Goal: Navigation & Orientation: Understand site structure

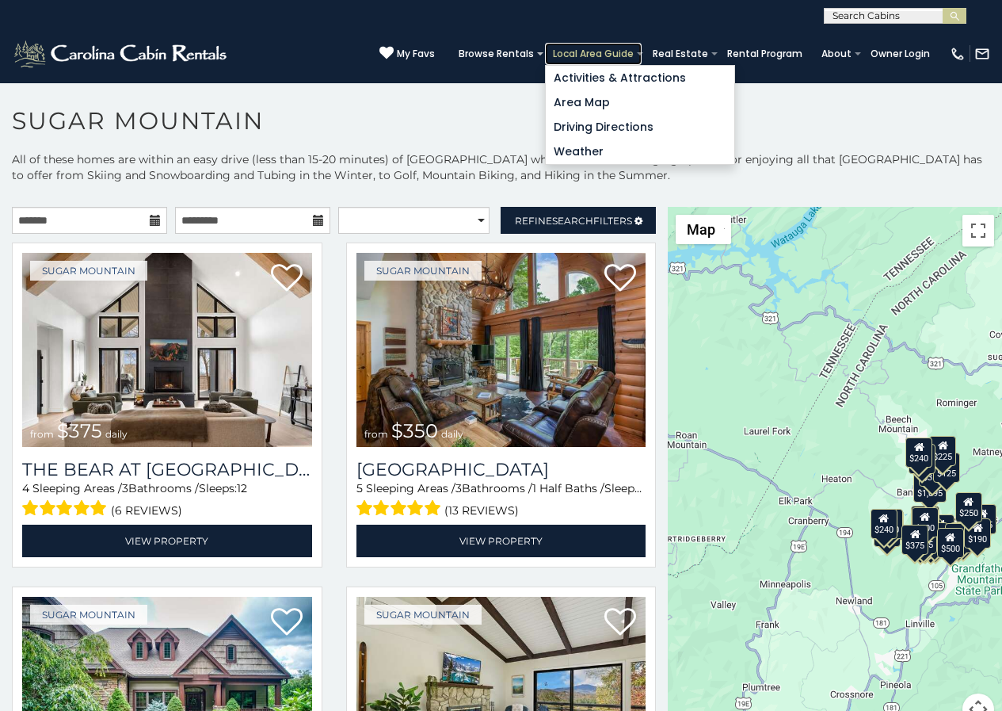
click at [619, 46] on link "Local Area Guide" at bounding box center [593, 54] width 97 height 22
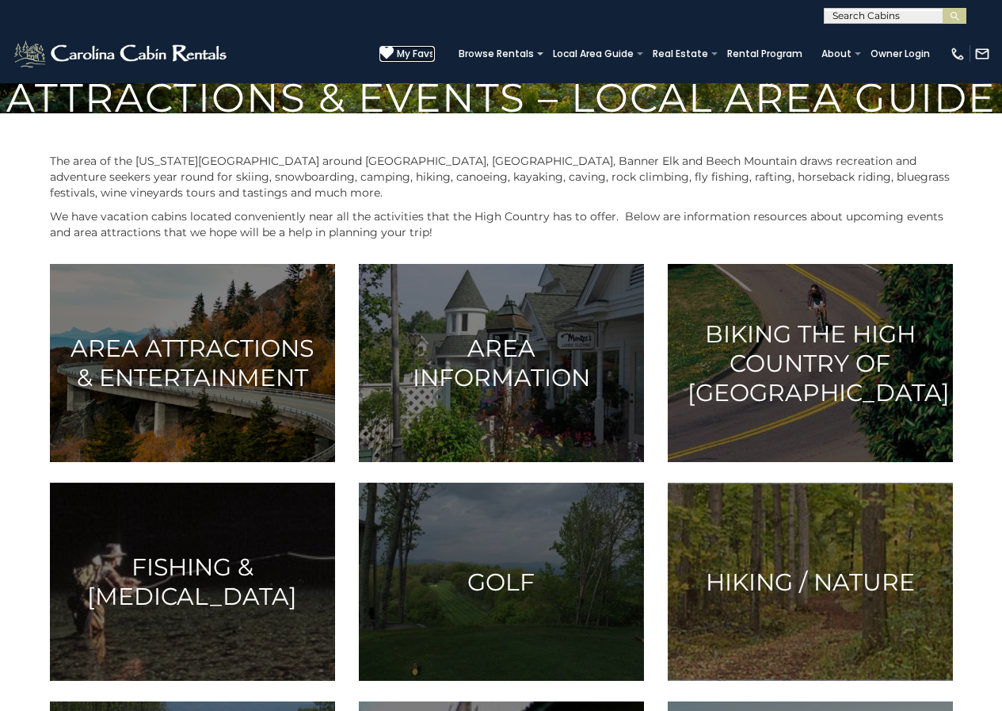
click at [394, 47] on icon at bounding box center [387, 53] width 14 height 14
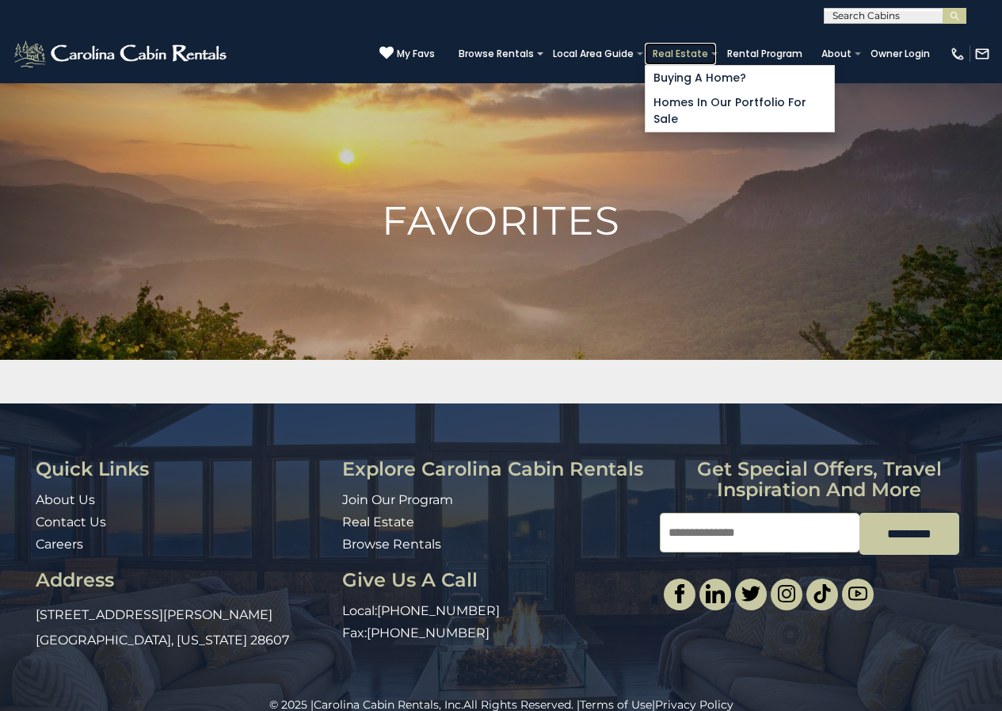
click at [701, 50] on link "Real Estate" at bounding box center [680, 54] width 71 height 22
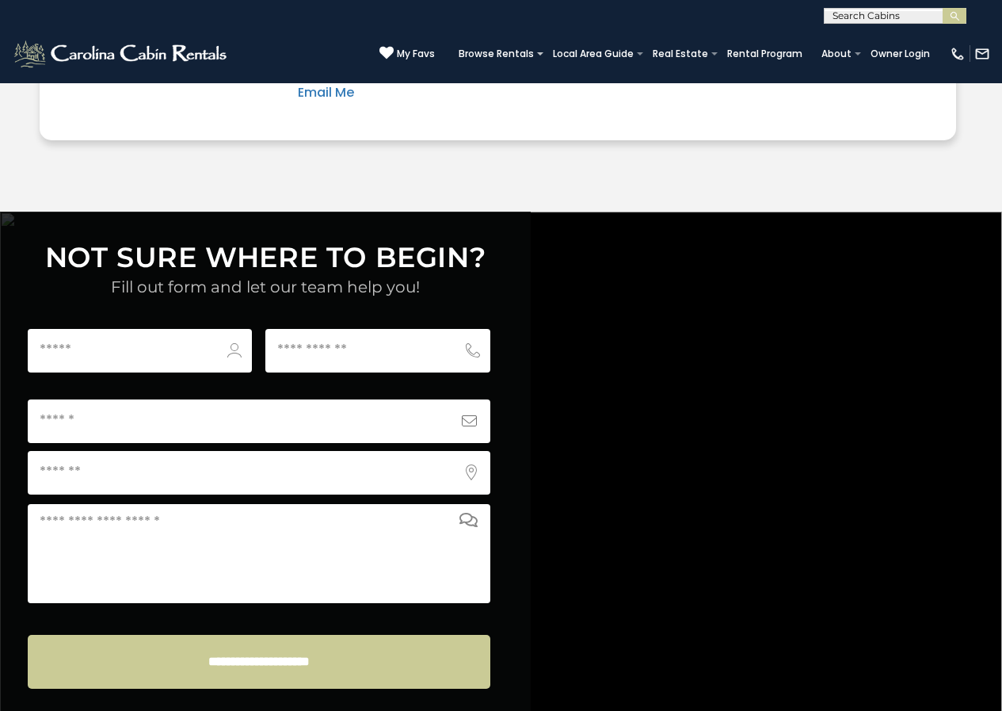
scroll to position [6039, 0]
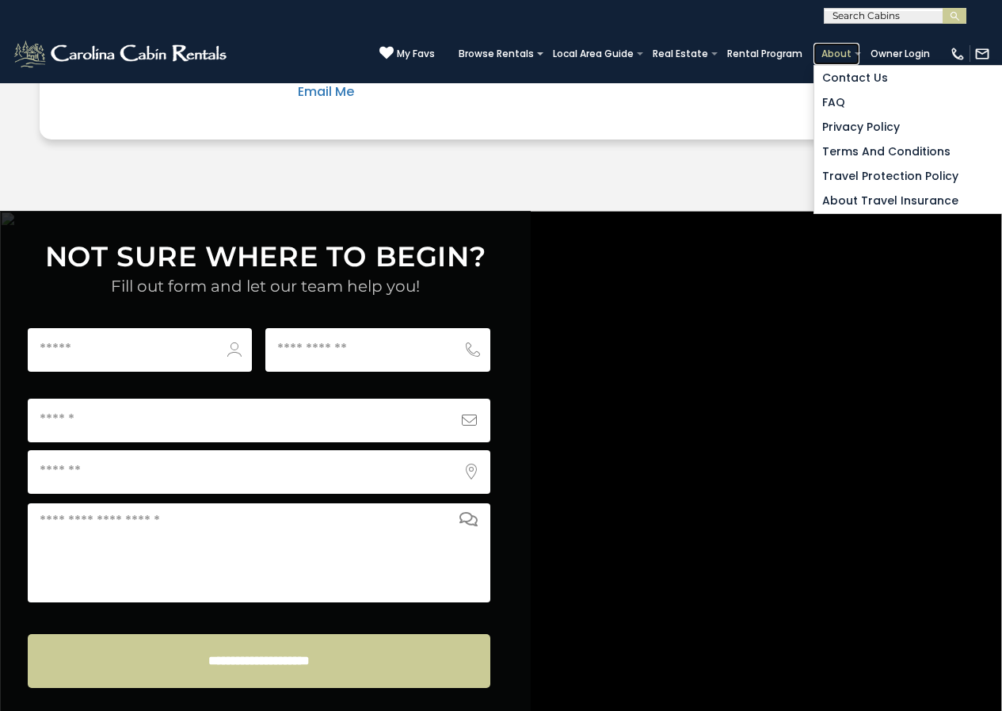
click at [850, 47] on link "About" at bounding box center [837, 54] width 46 height 22
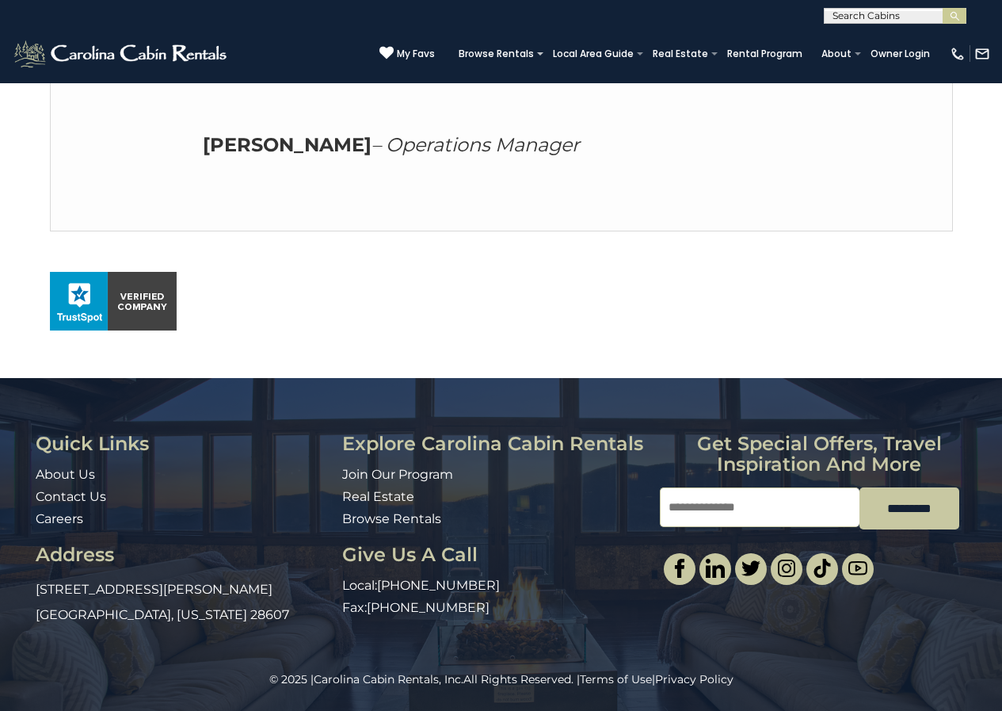
scroll to position [962, 0]
